Goal: Task Accomplishment & Management: Manage account settings

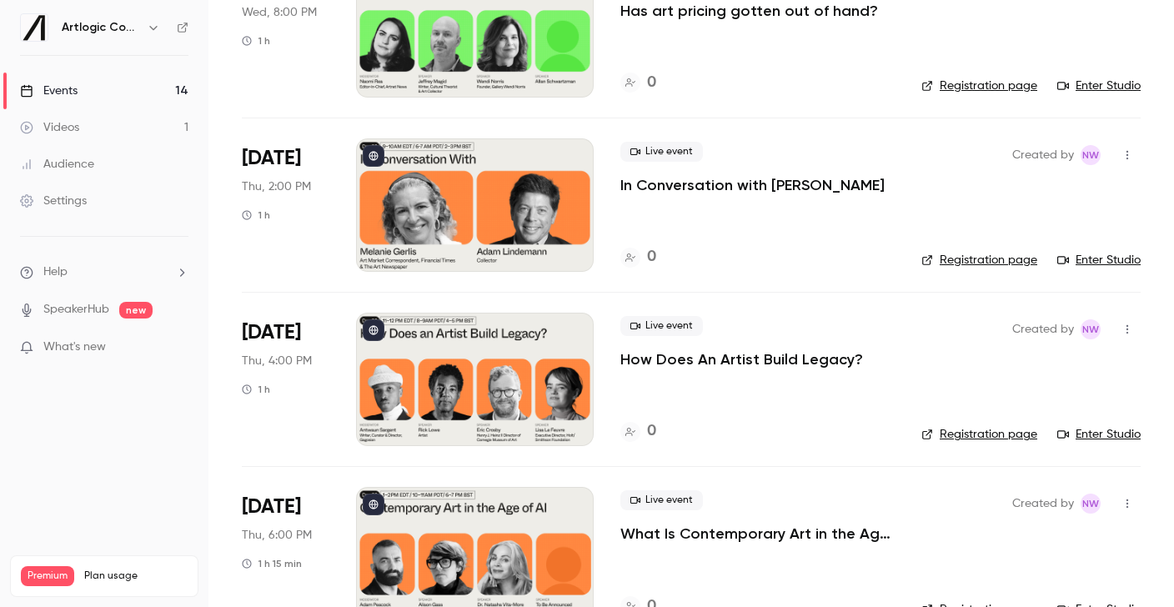
scroll to position [1575, 0]
click at [419, 189] on div at bounding box center [475, 205] width 238 height 133
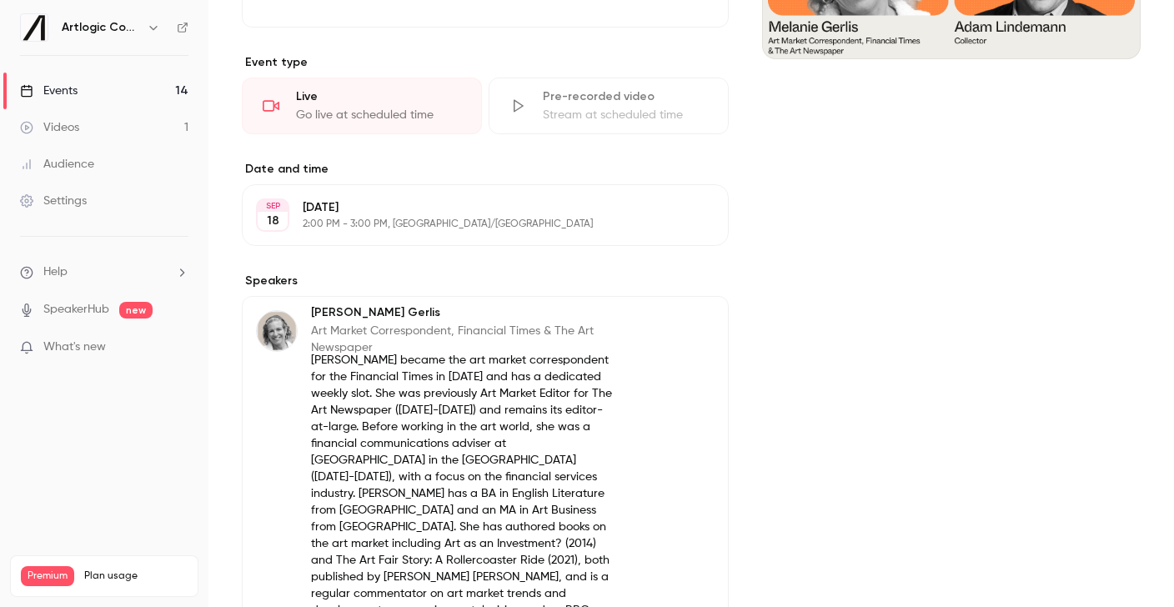
scroll to position [622, 0]
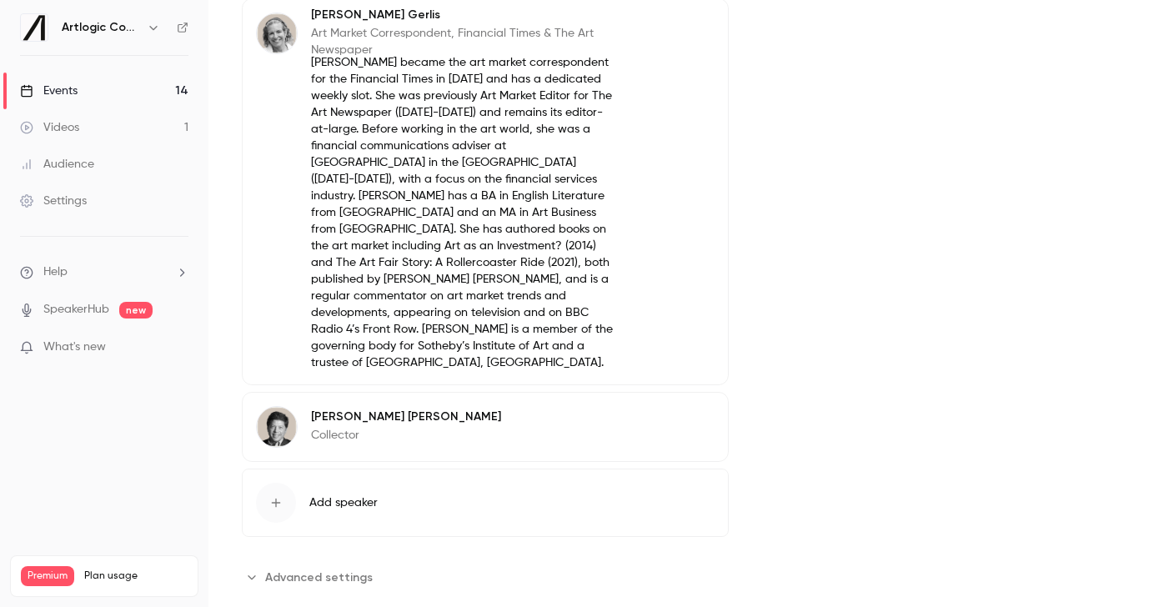
click at [319, 427] on p "Collector" at bounding box center [406, 435] width 190 height 17
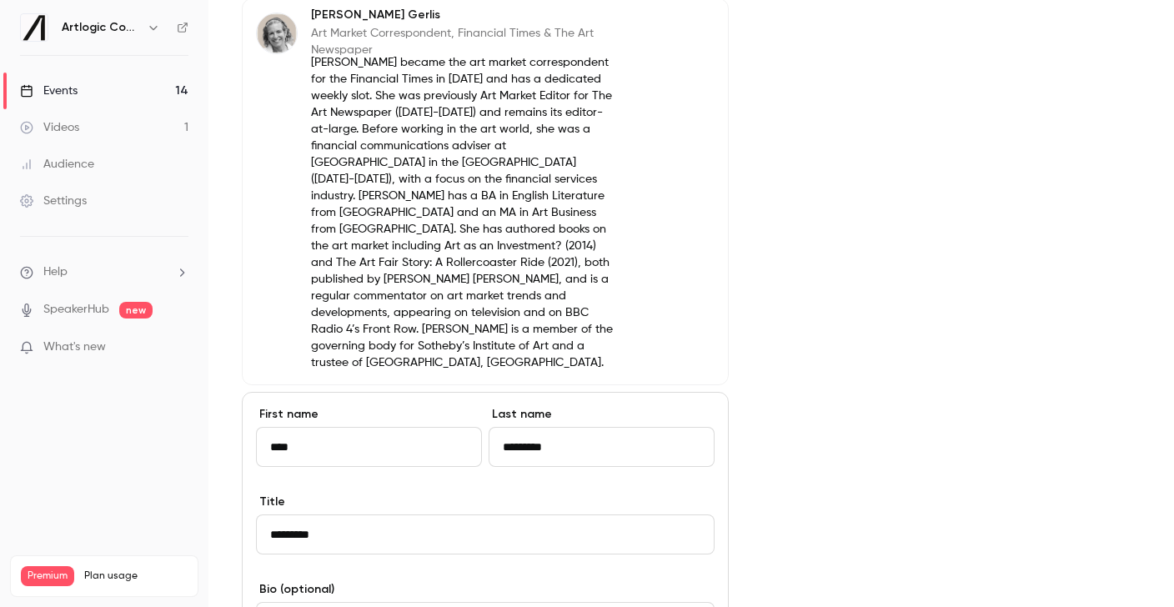
scroll to position [670, 0]
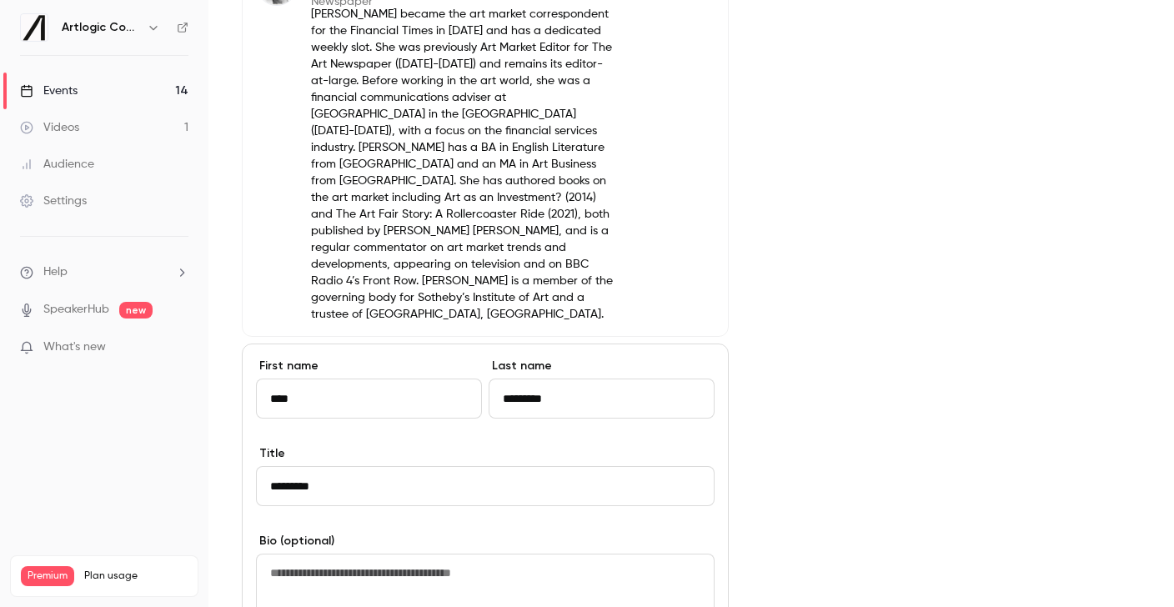
click at [342, 554] on textarea at bounding box center [485, 590] width 459 height 72
paste textarea "**********"
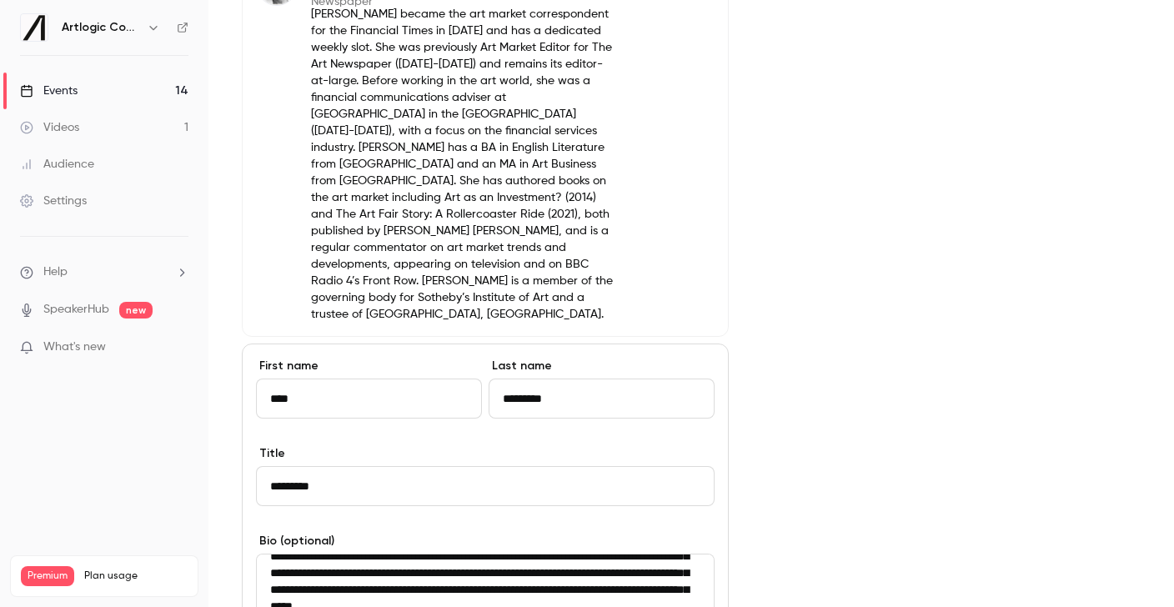
scroll to position [834, 0]
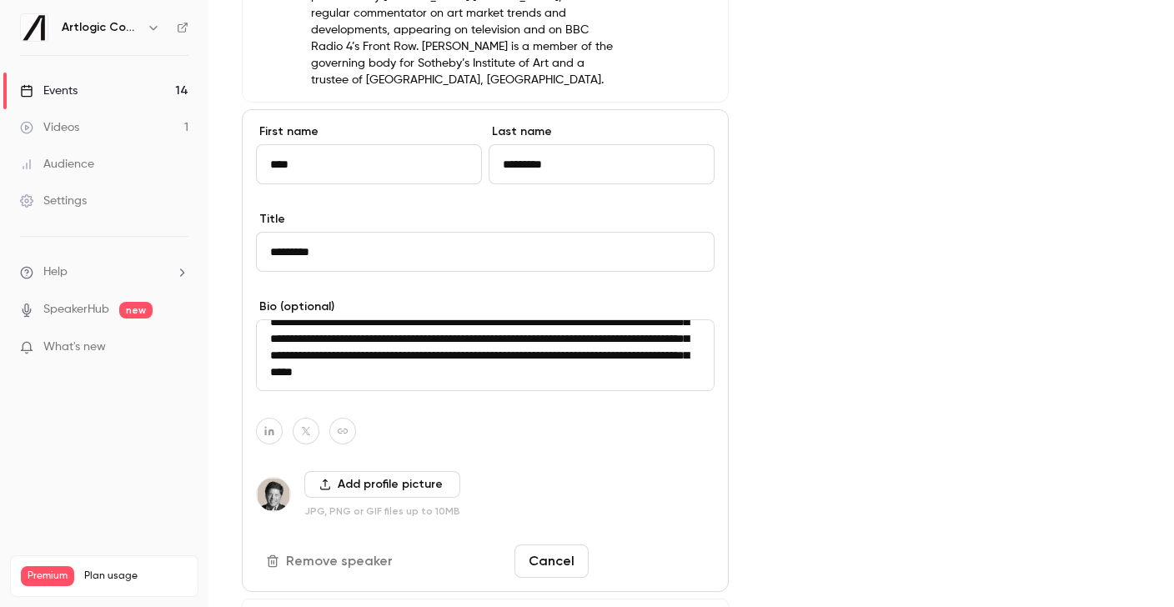
type textarea "**********"
click at [645, 544] on button "Save changes" at bounding box center [654, 560] width 119 height 33
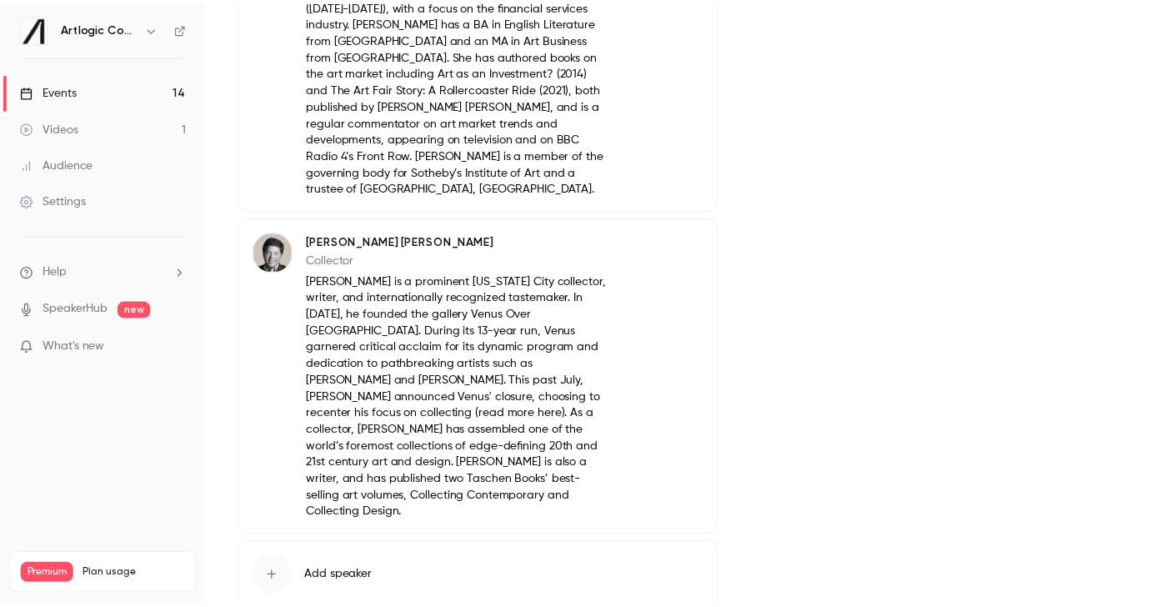
scroll to position [797, 0]
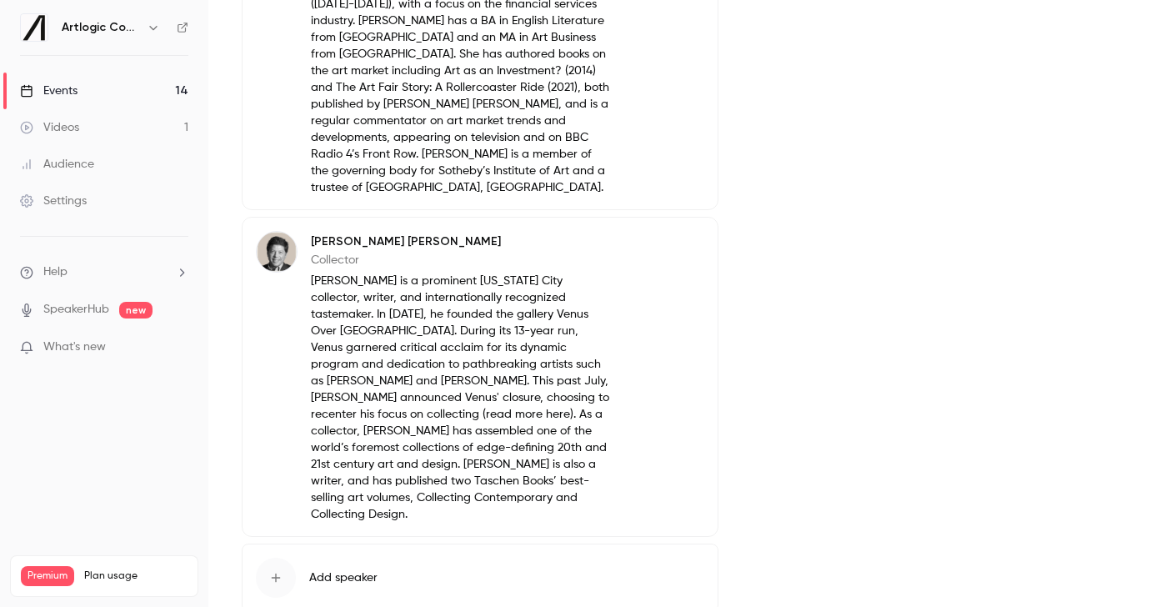
click at [658, 238] on icon "button" at bounding box center [657, 244] width 13 height 13
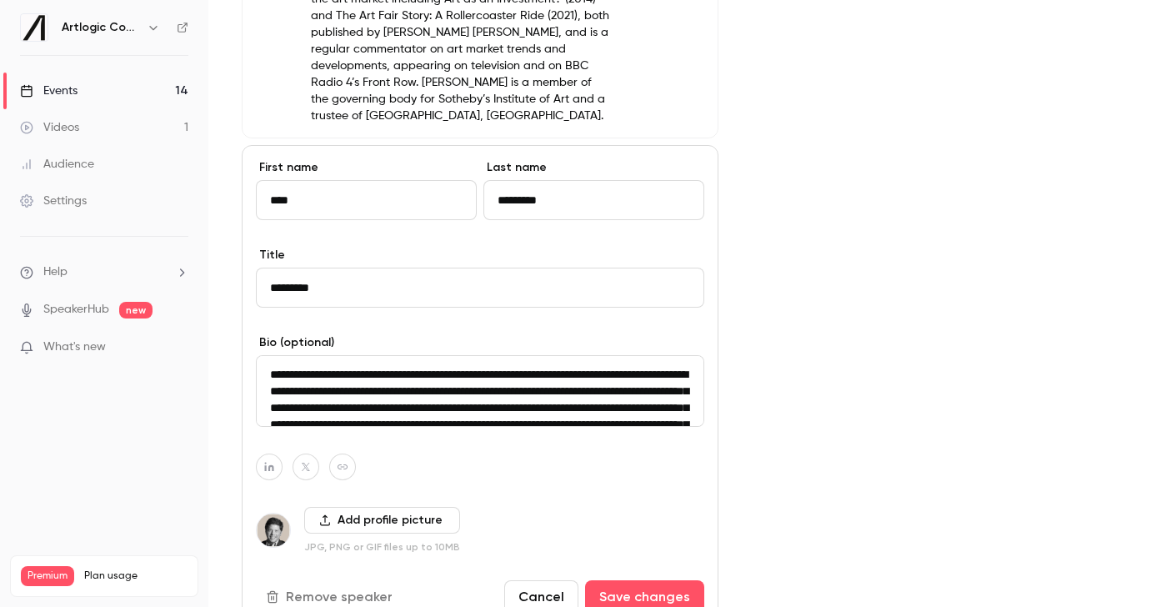
scroll to position [875, 0]
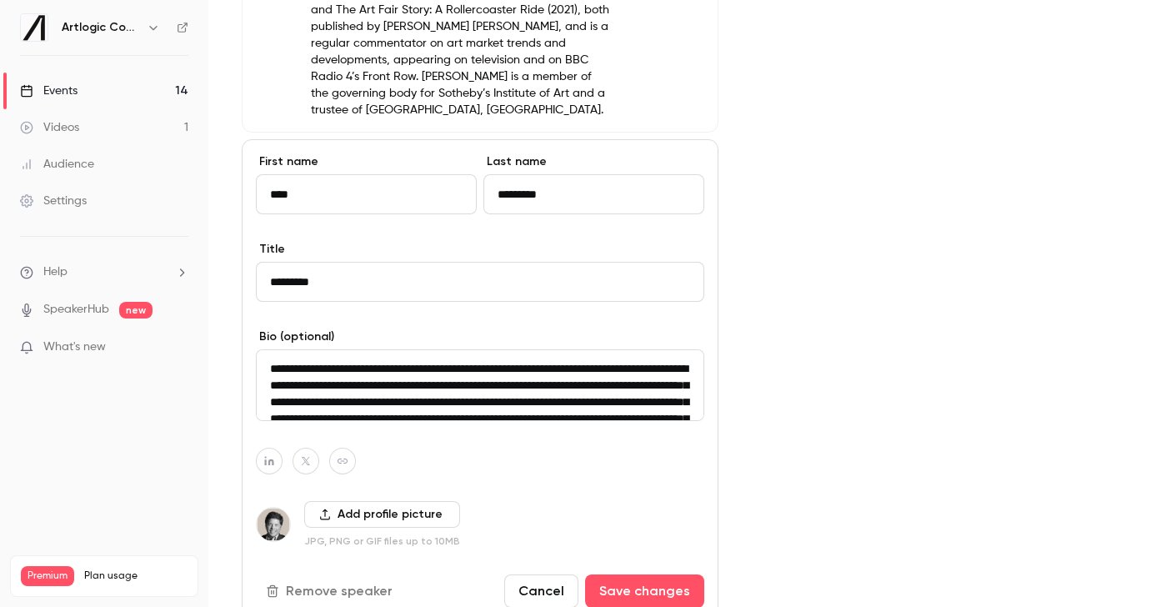
click at [351, 503] on button "Add profile picture" at bounding box center [382, 514] width 156 height 27
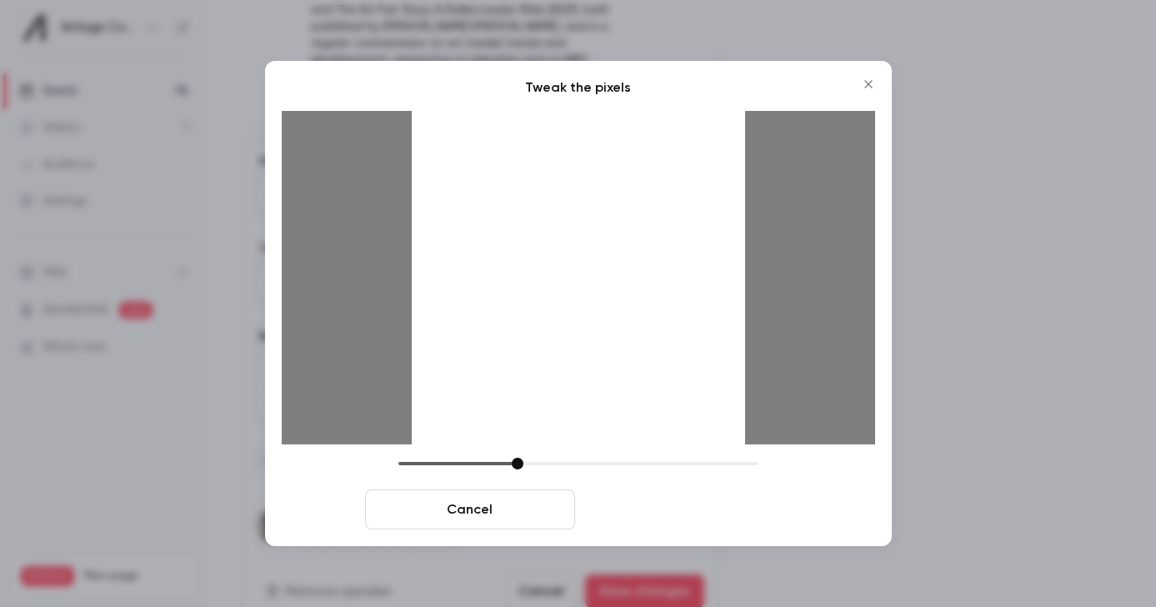
click at [657, 499] on button "Crop and save" at bounding box center [687, 509] width 210 height 40
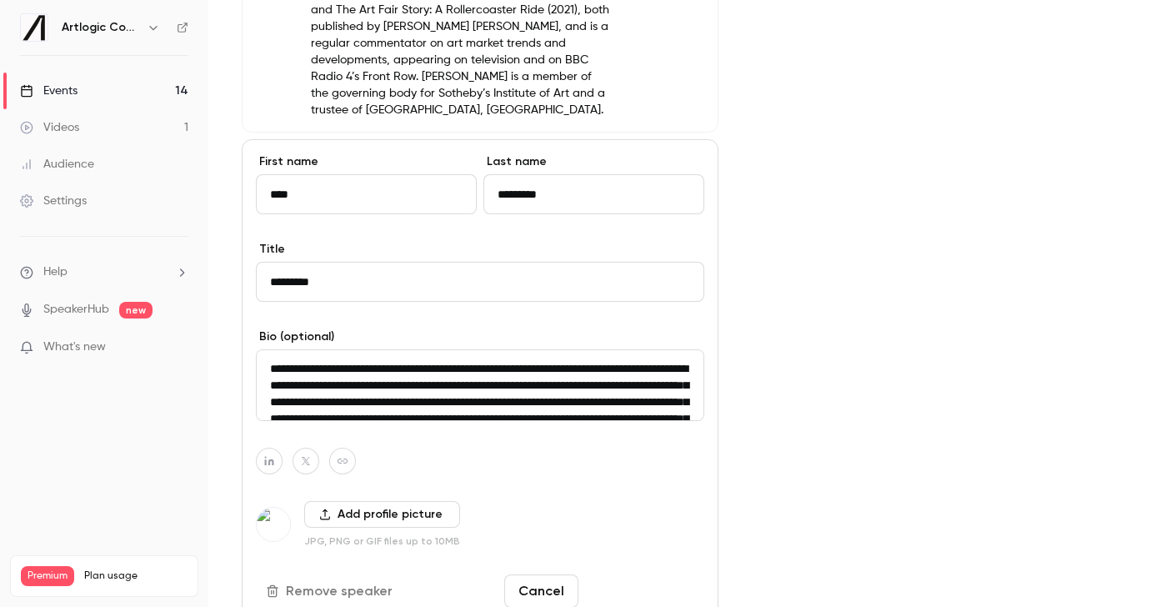
click at [652, 574] on button "Save changes" at bounding box center [644, 590] width 119 height 33
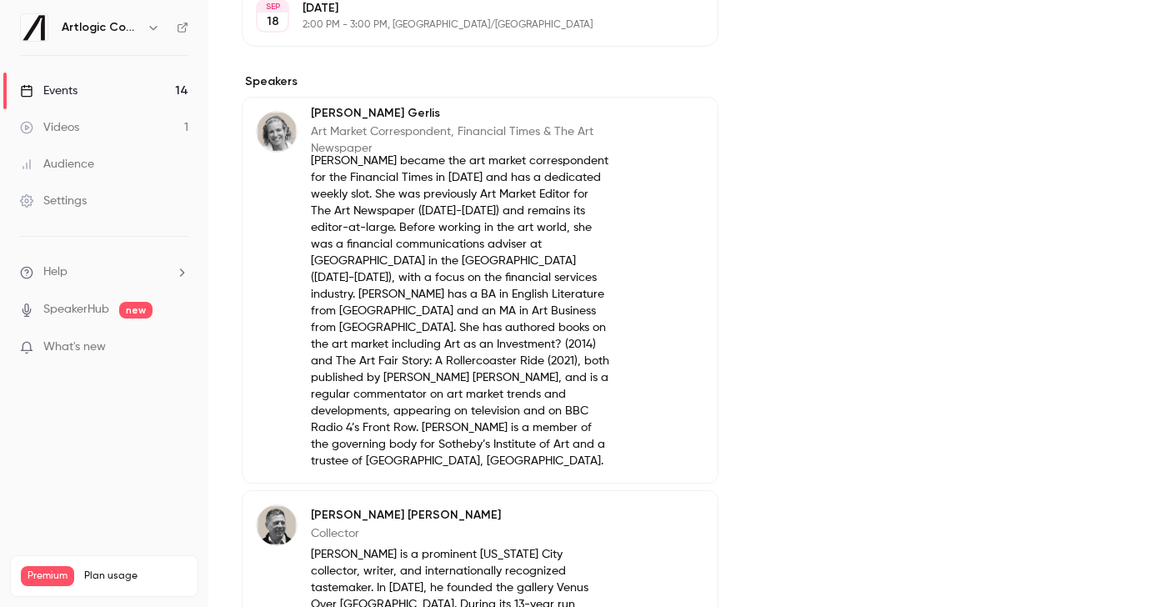
scroll to position [0, 0]
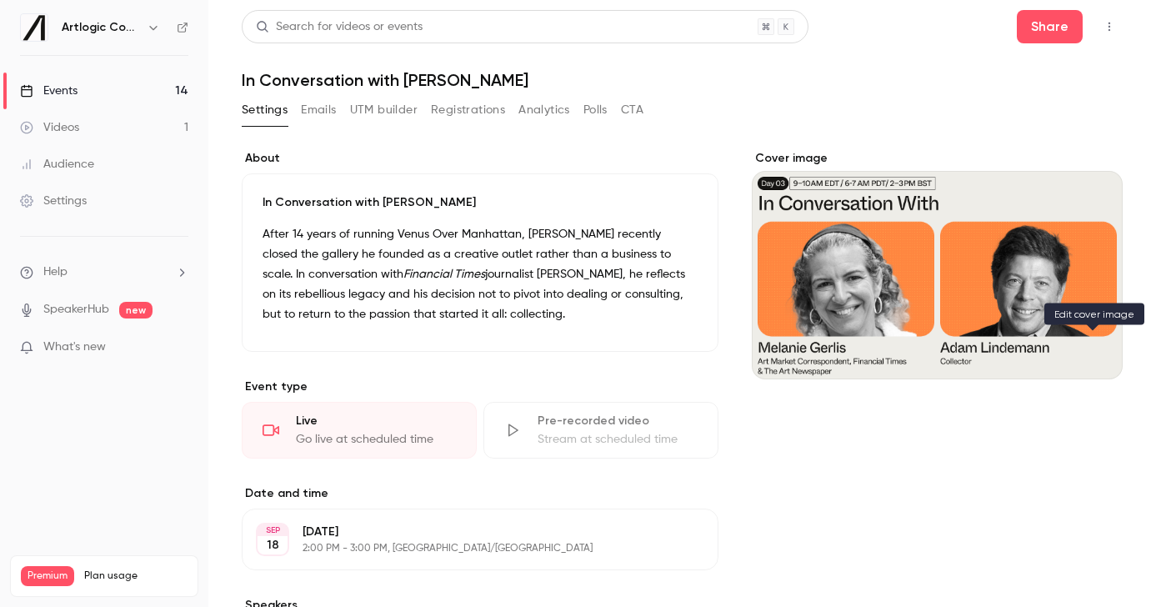
click at [1081, 351] on button "Cover image" at bounding box center [1092, 349] width 33 height 33
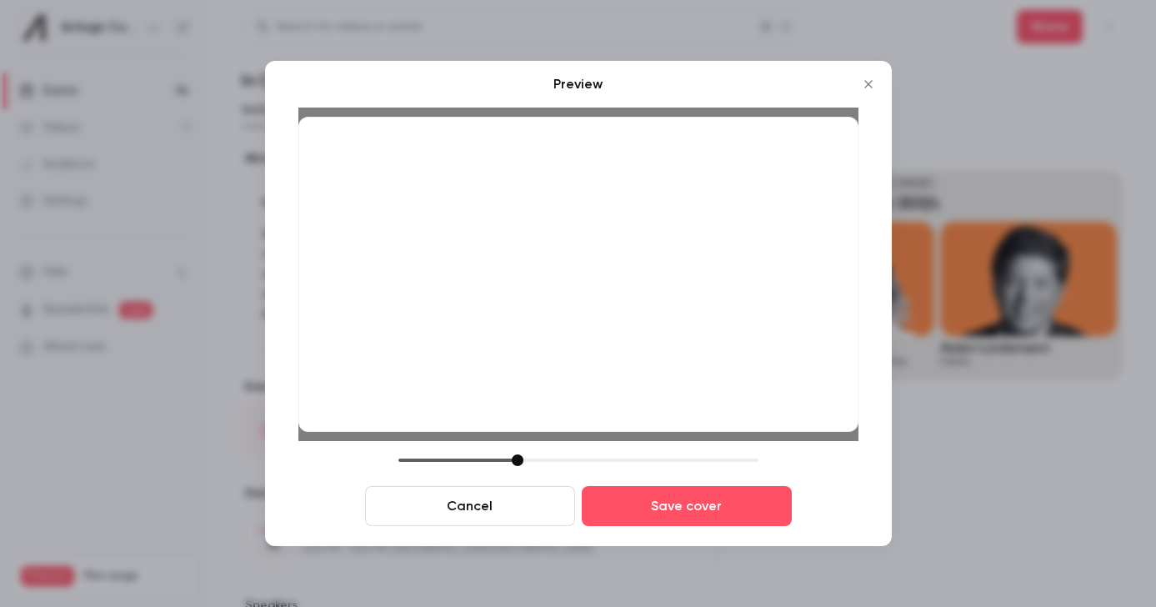
click at [716, 472] on div "Cancel Save cover" at bounding box center [578, 490] width 560 height 72
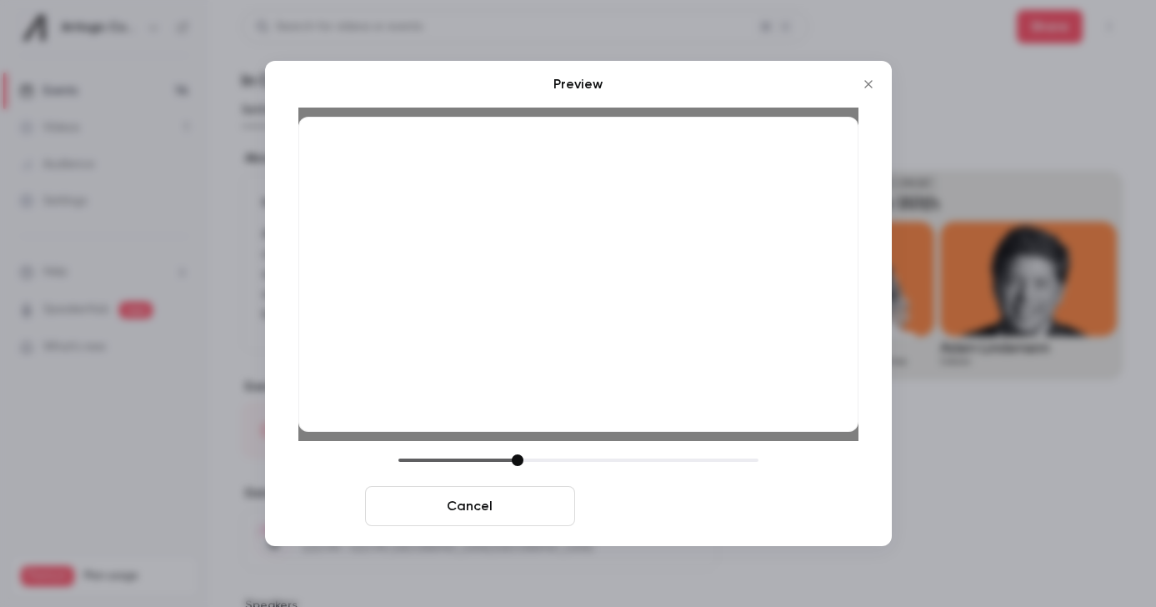
click at [708, 503] on button "Save cover" at bounding box center [687, 506] width 210 height 40
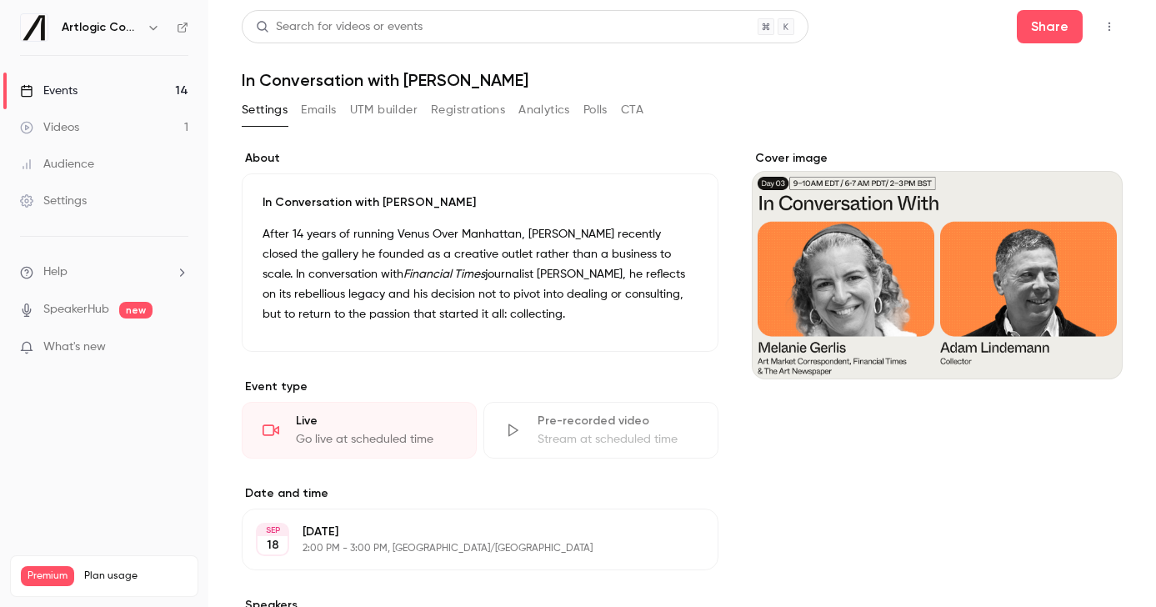
click at [102, 94] on link "Events 14" at bounding box center [104, 91] width 208 height 37
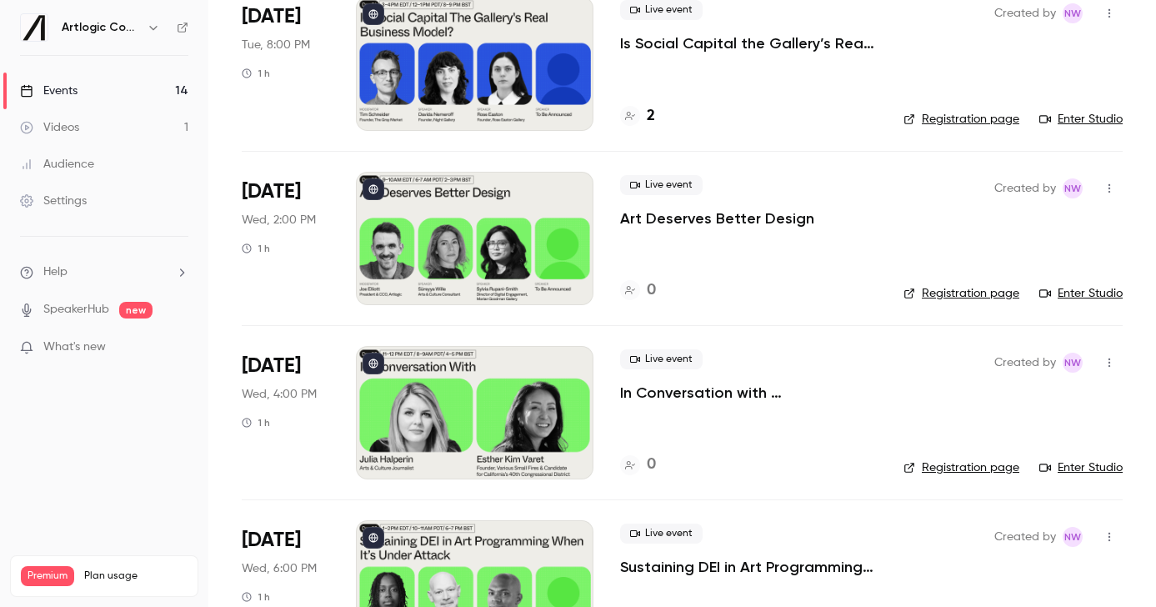
scroll to position [1556, 0]
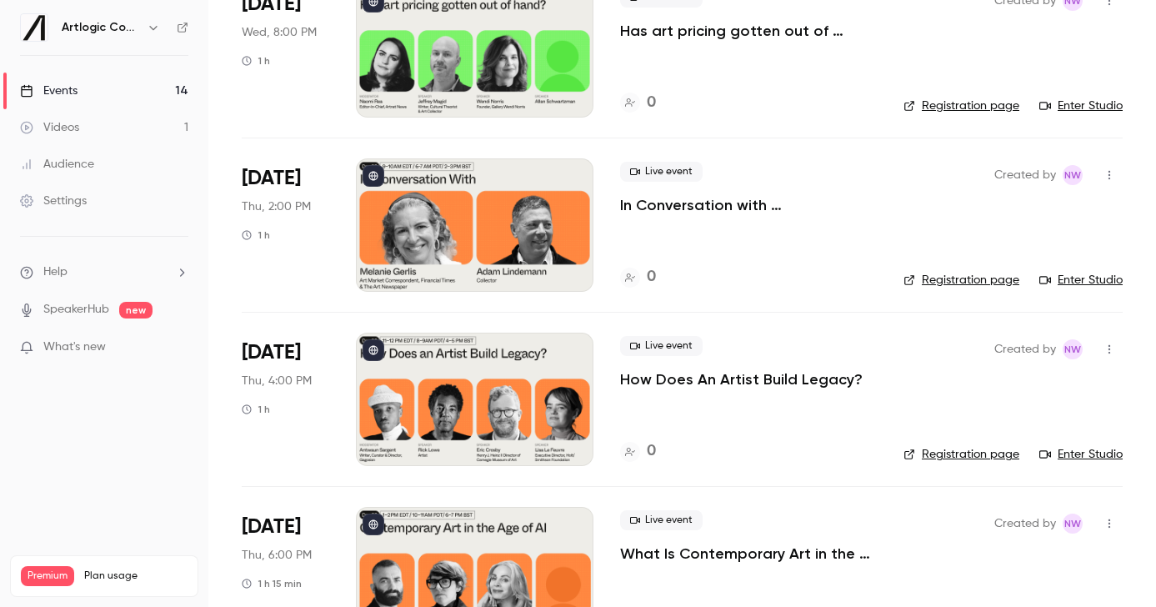
click at [714, 203] on p "In Conversation with [PERSON_NAME]" at bounding box center [748, 205] width 257 height 20
